Goal: Check status: Check status

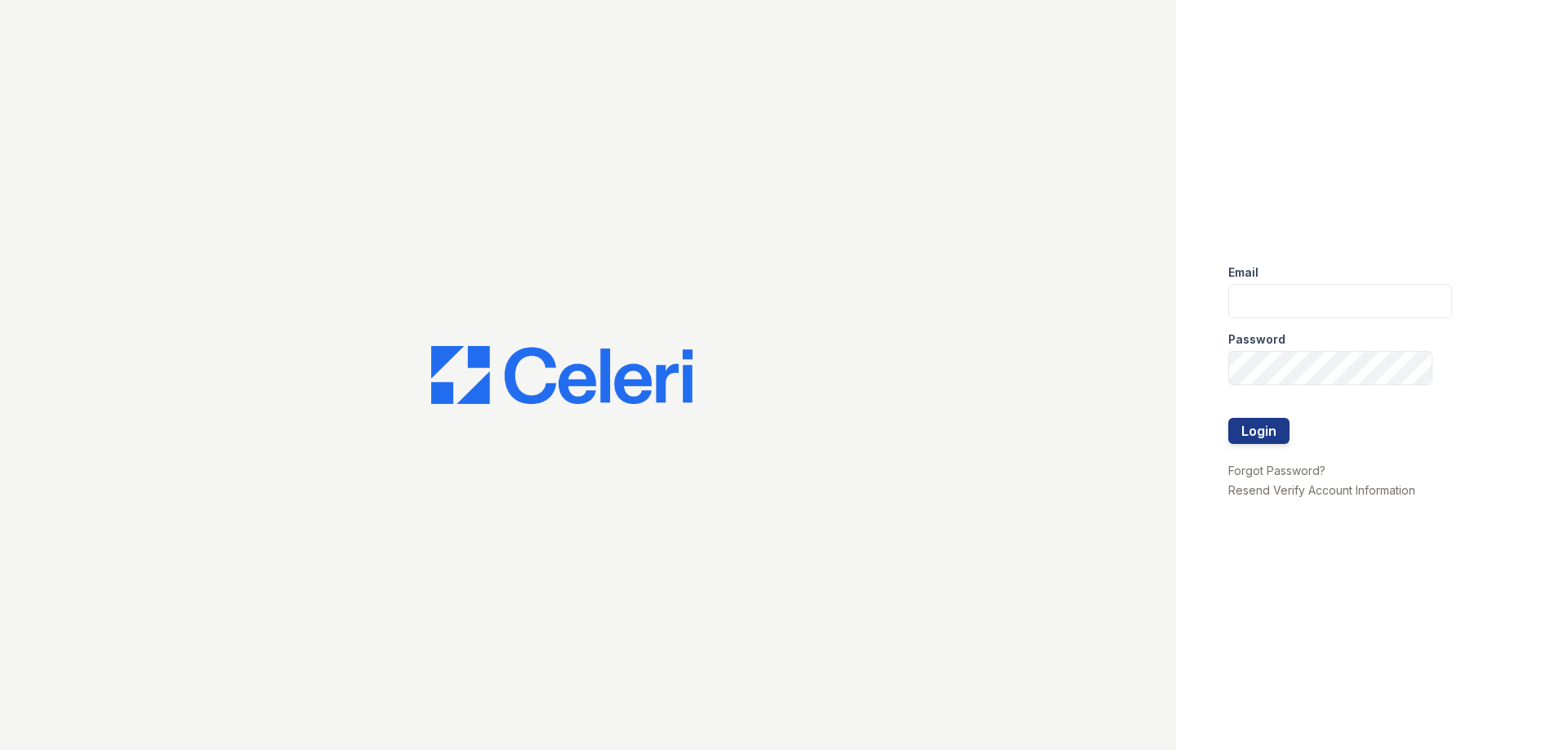
type input "jtucker@thewoodruffway.com"
click at [1255, 430] on button "Login" at bounding box center [1258, 431] width 61 height 26
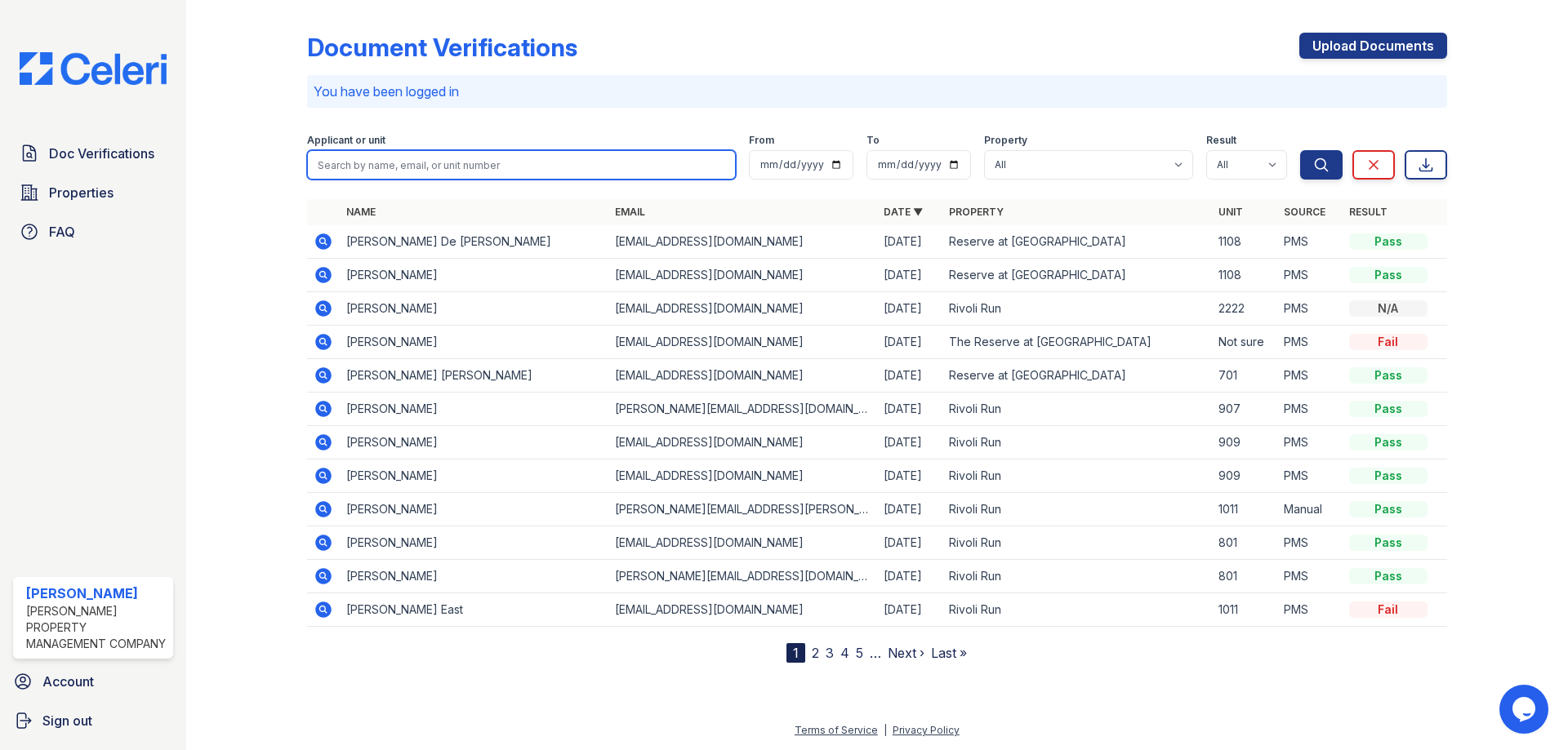
click at [558, 172] on input "search" at bounding box center [521, 165] width 429 height 29
type input "204"
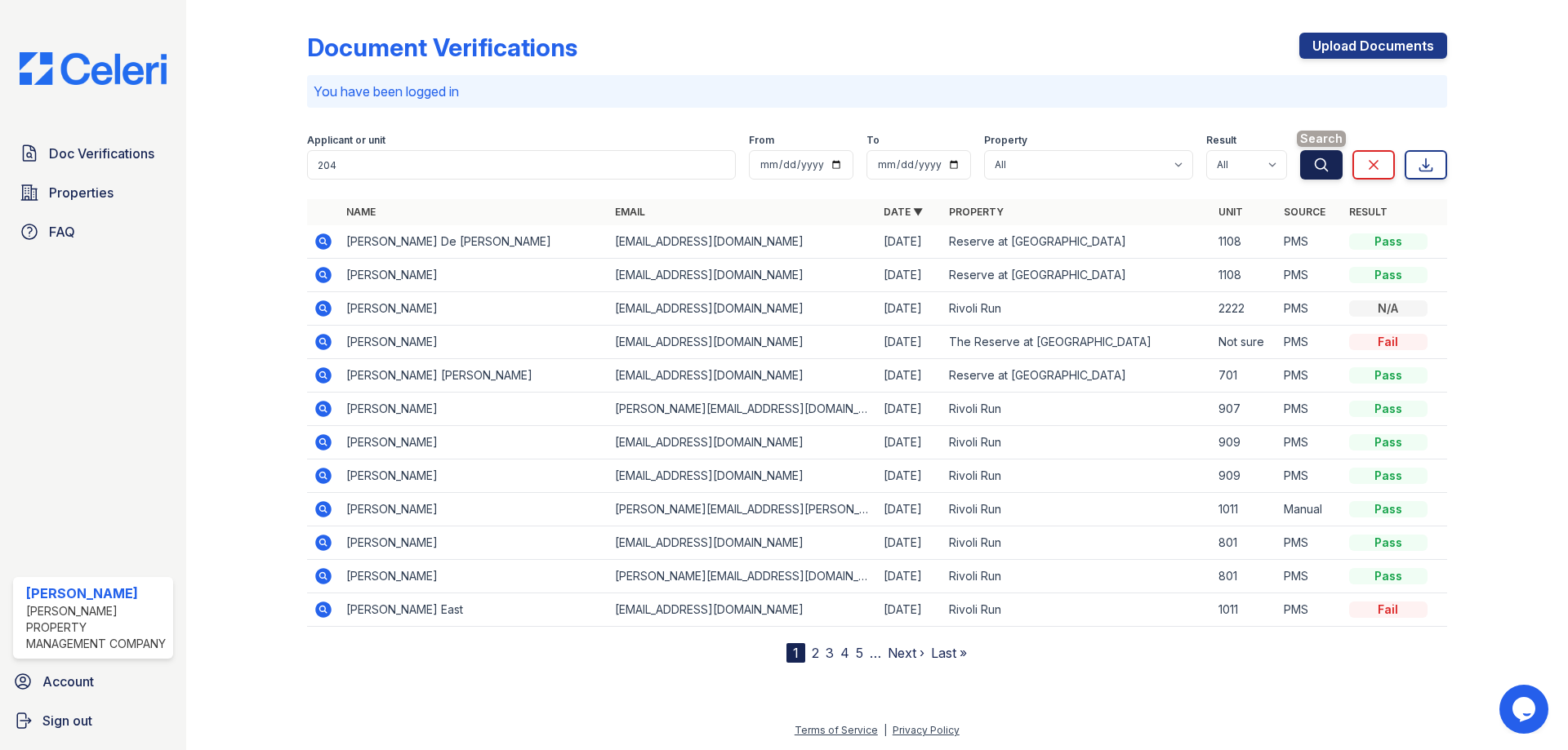
click at [1325, 155] on button "Search" at bounding box center [1321, 165] width 42 height 29
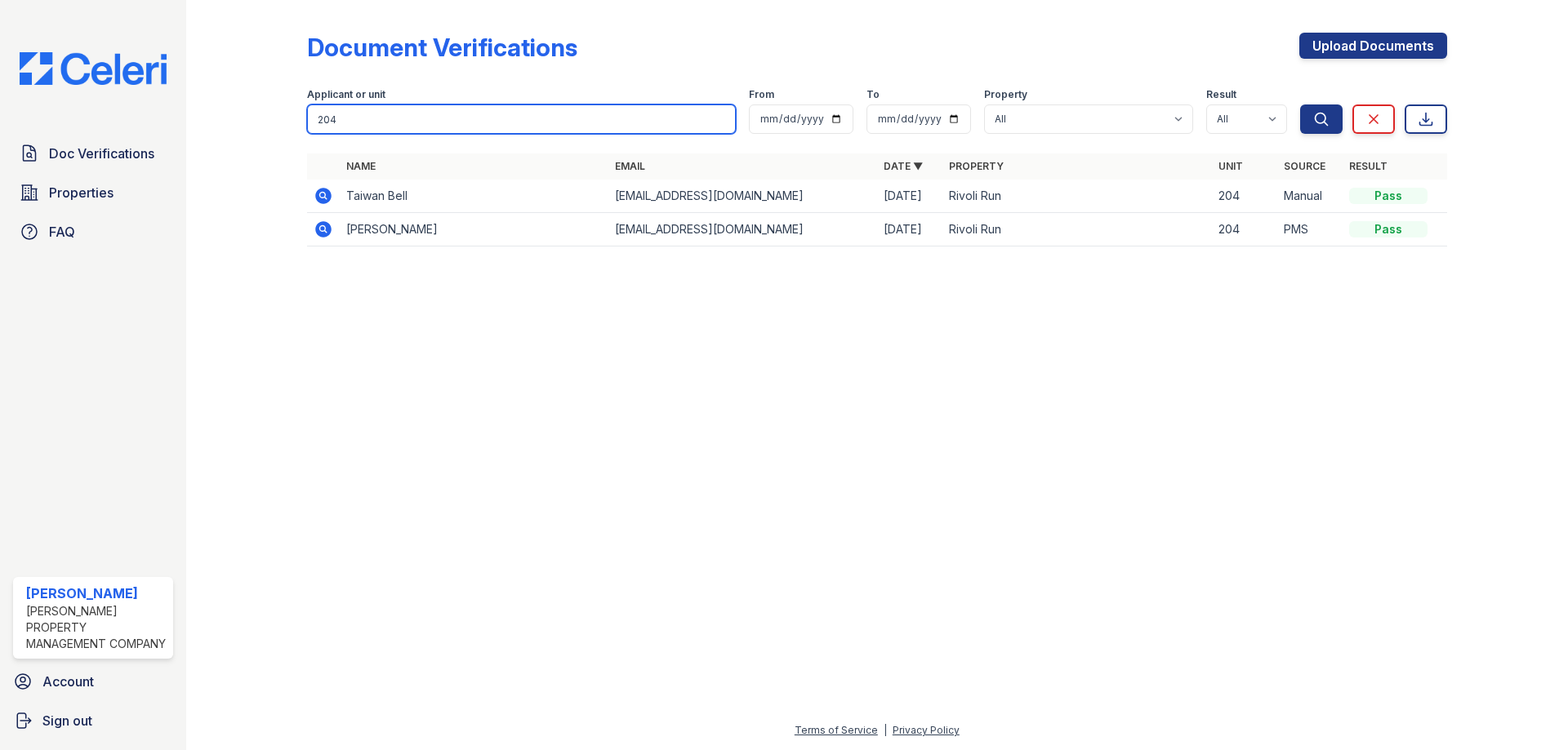
drag, startPoint x: 380, startPoint y: 111, endPoint x: 0, endPoint y: 169, distance: 384.4
click at [0, 169] on div "Doc Verifications Properties FAQ [PERSON_NAME] Property Management Company Acco…" at bounding box center [784, 375] width 1568 height 750
type input "1107"
click at [1300, 104] on button "Search" at bounding box center [1321, 119] width 42 height 29
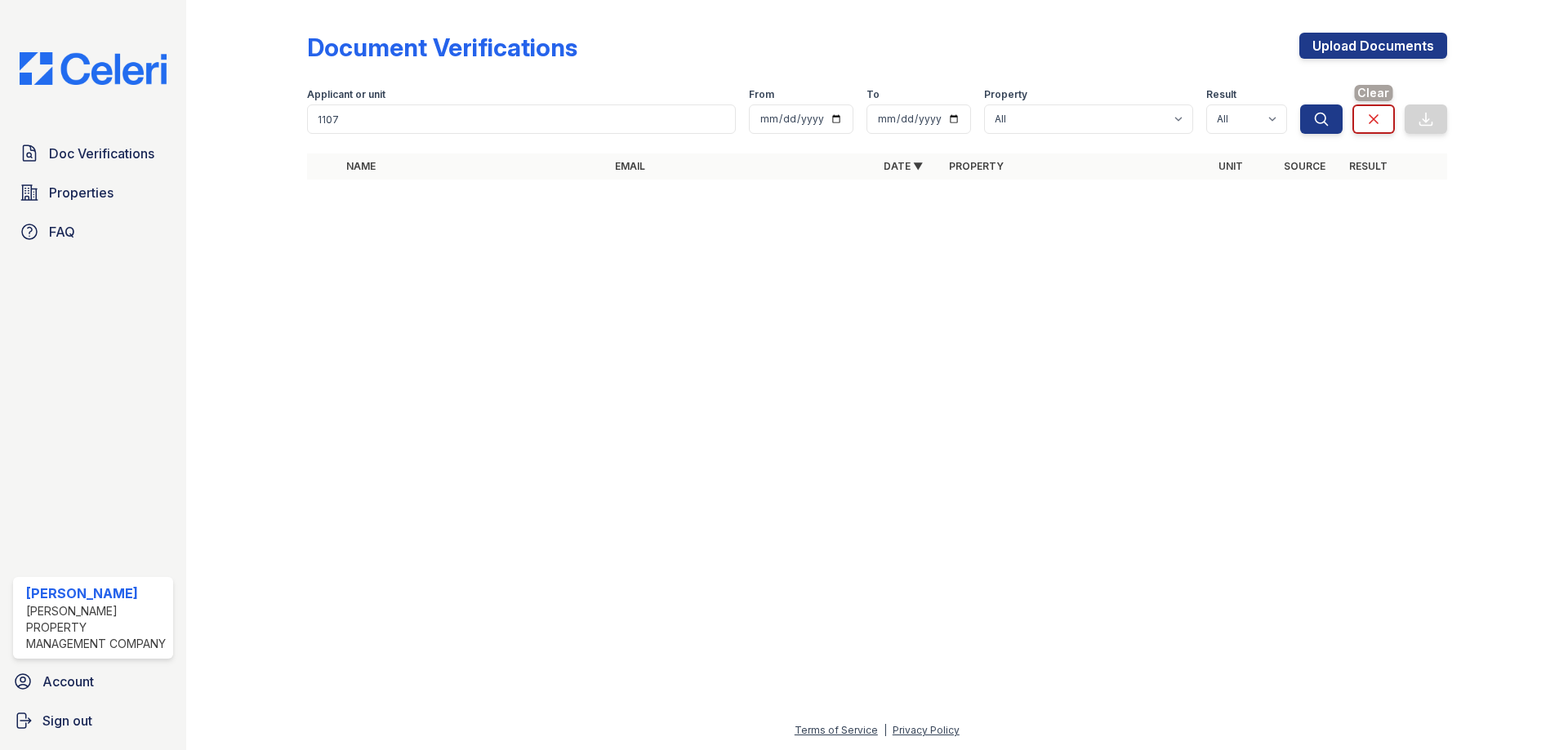
click at [1371, 116] on icon at bounding box center [1373, 119] width 17 height 17
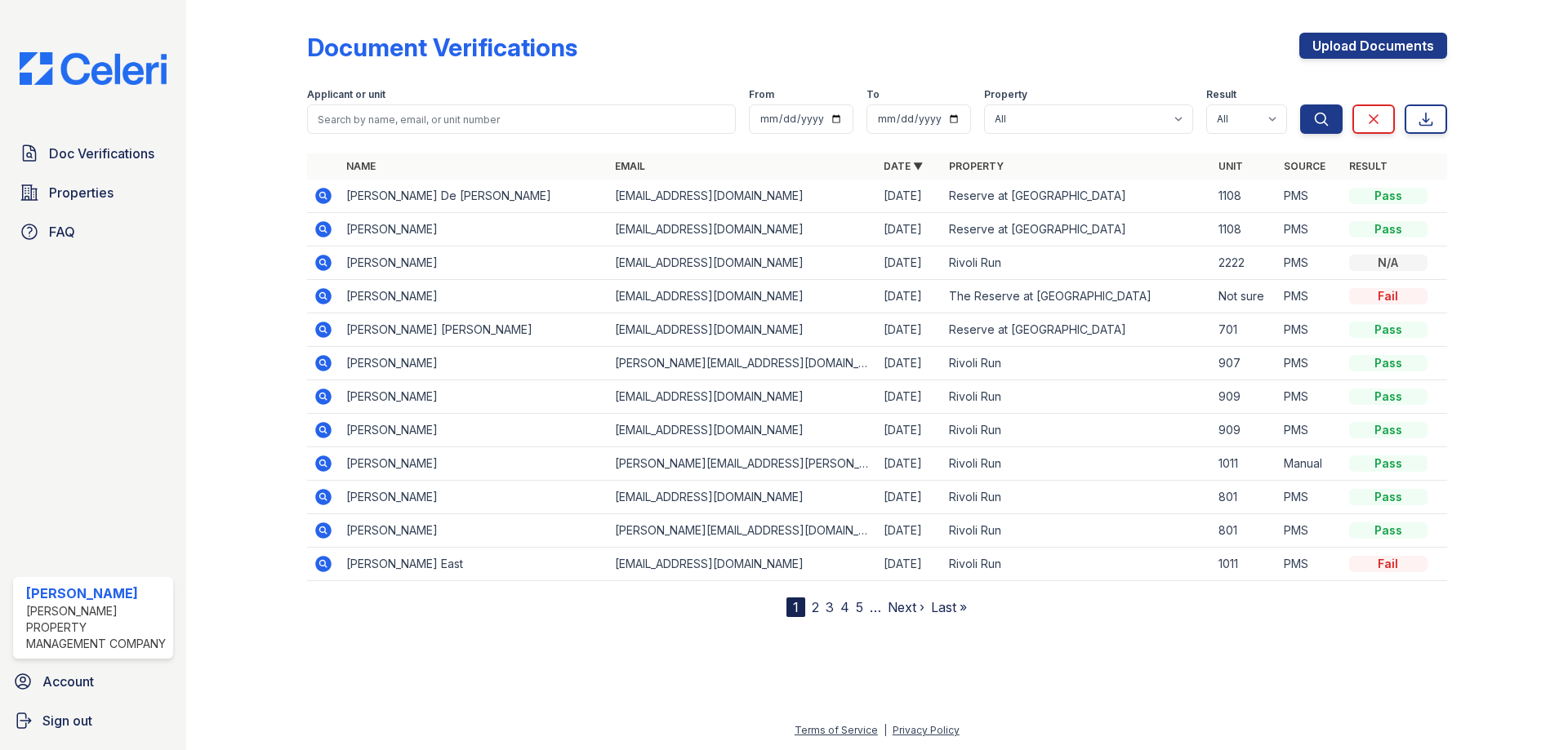
click at [856, 604] on link "5" at bounding box center [859, 607] width 7 height 17
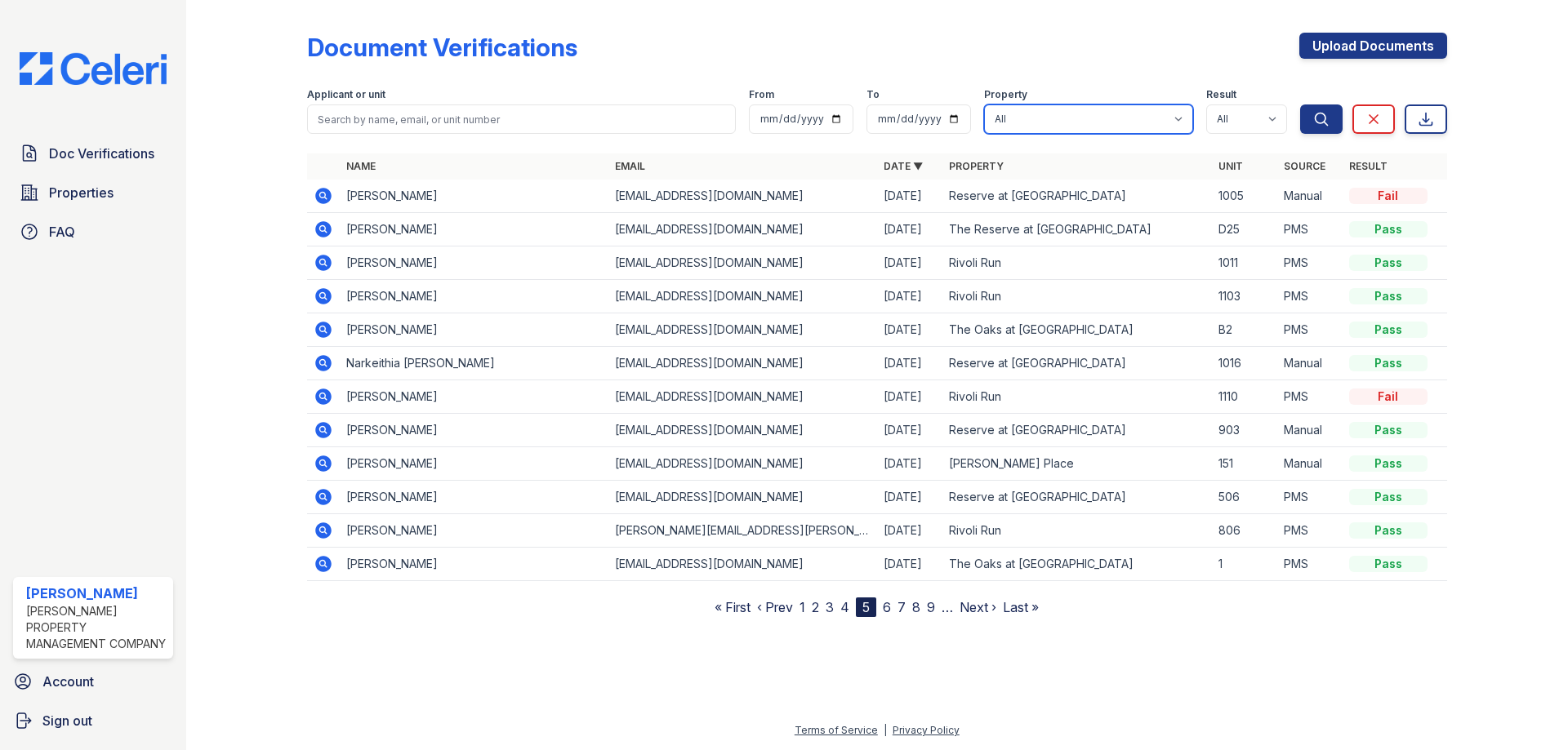
click at [1018, 116] on select "[GEOGRAPHIC_DATA][PERSON_NAME] at [GEOGRAPHIC_DATA] [GEOGRAPHIC_DATA] at [PERSO…" at bounding box center [1089, 119] width 209 height 29
select select "5039"
click at [984, 104] on select "[GEOGRAPHIC_DATA][PERSON_NAME] at [GEOGRAPHIC_DATA] [GEOGRAPHIC_DATA] at [PERSO…" at bounding box center [1089, 119] width 209 height 29
click at [1328, 118] on button "Search" at bounding box center [1321, 119] width 42 height 29
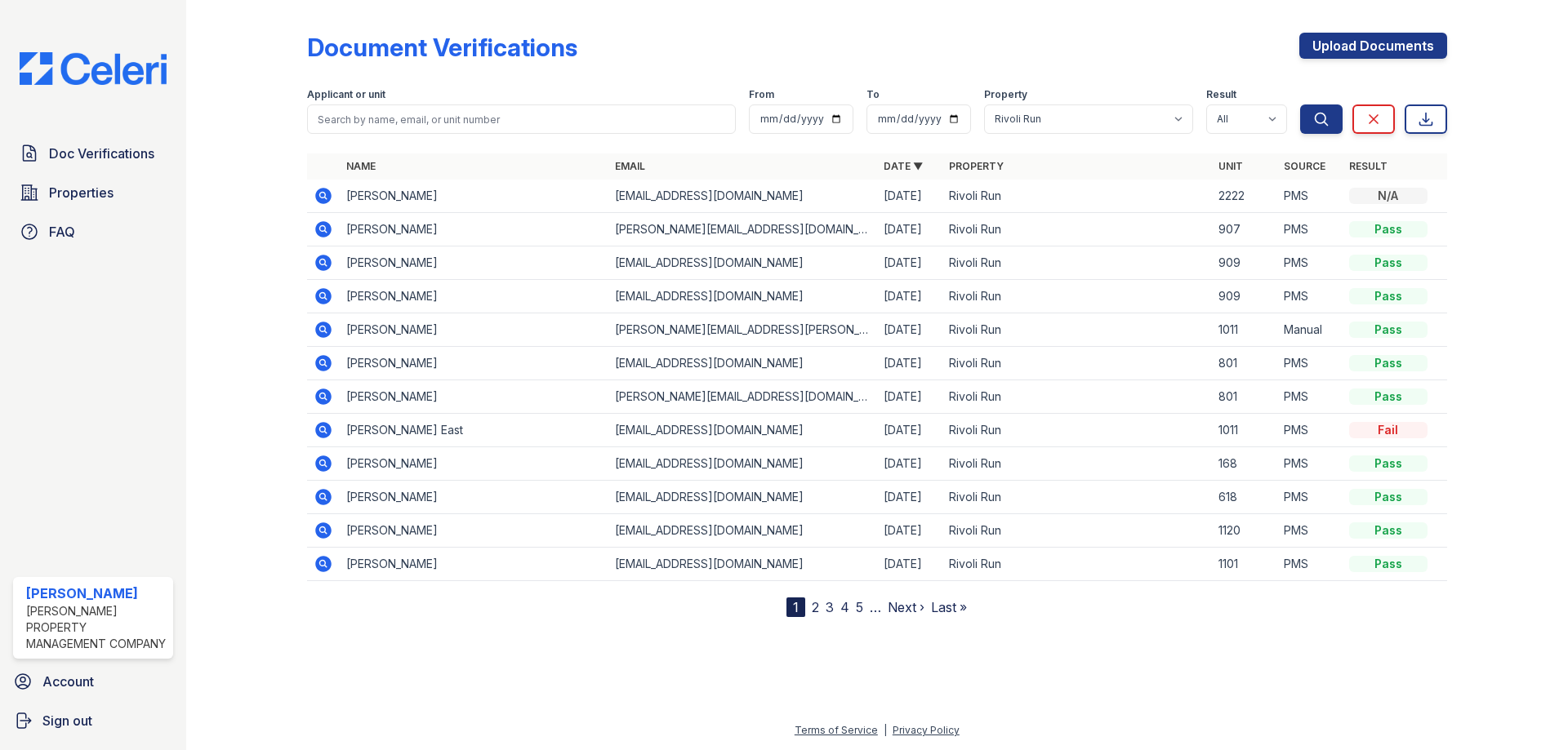
click at [860, 604] on link "5" at bounding box center [859, 607] width 7 height 17
click at [867, 607] on link "4" at bounding box center [868, 607] width 9 height 17
click at [855, 599] on link "3" at bounding box center [853, 607] width 8 height 17
click at [837, 608] on link "2" at bounding box center [839, 607] width 7 height 17
